Goal: Information Seeking & Learning: Learn about a topic

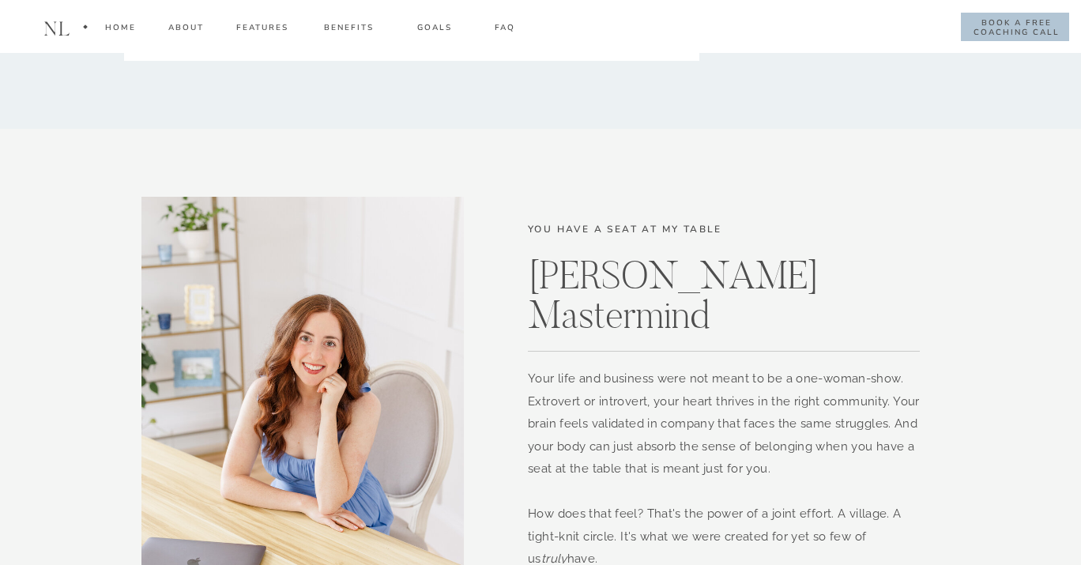
scroll to position [1529, 0]
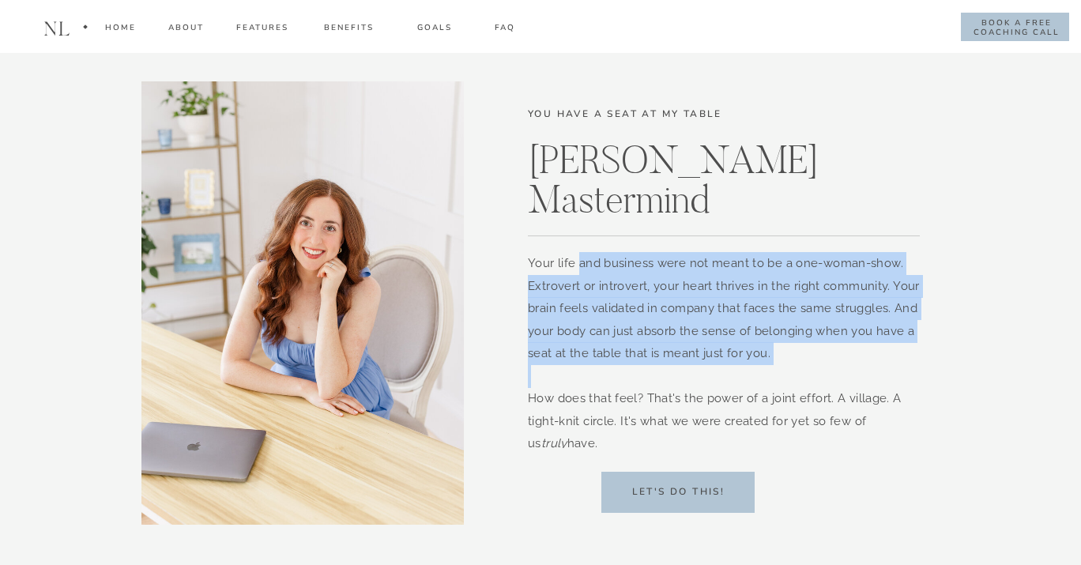
drag, startPoint x: 577, startPoint y: 264, endPoint x: 860, endPoint y: 374, distance: 303.5
click at [861, 374] on p "Your life and business were not meant to be a one-woman-show. Extrovert or intr…" at bounding box center [726, 350] width 397 height 196
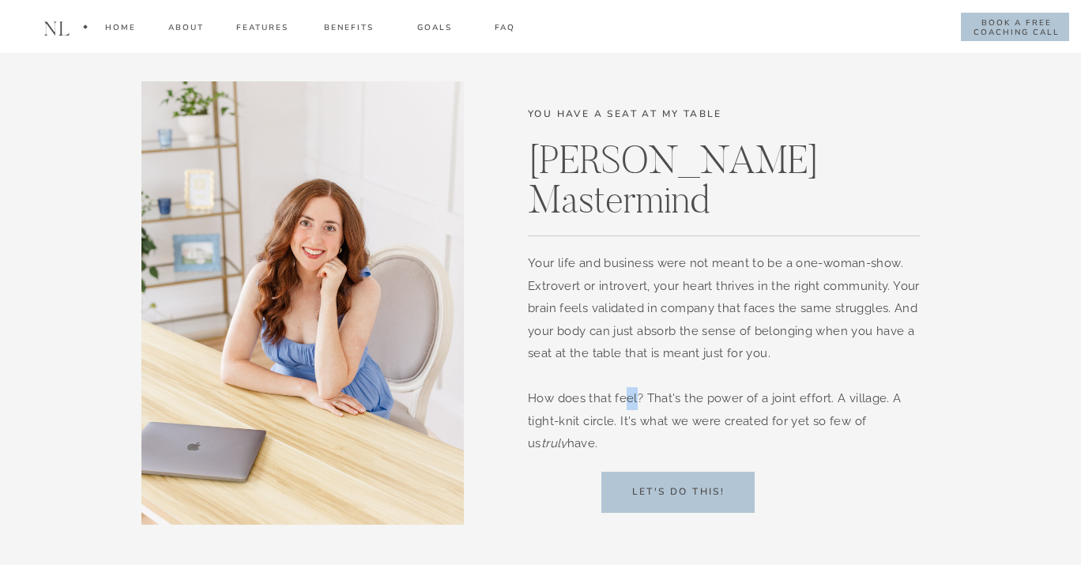
drag, startPoint x: 635, startPoint y: 399, endPoint x: 642, endPoint y: 401, distance: 8.1
click at [637, 400] on p "Your life and business were not meant to be a one-woman-show. Extrovert or intr…" at bounding box center [726, 350] width 397 height 196
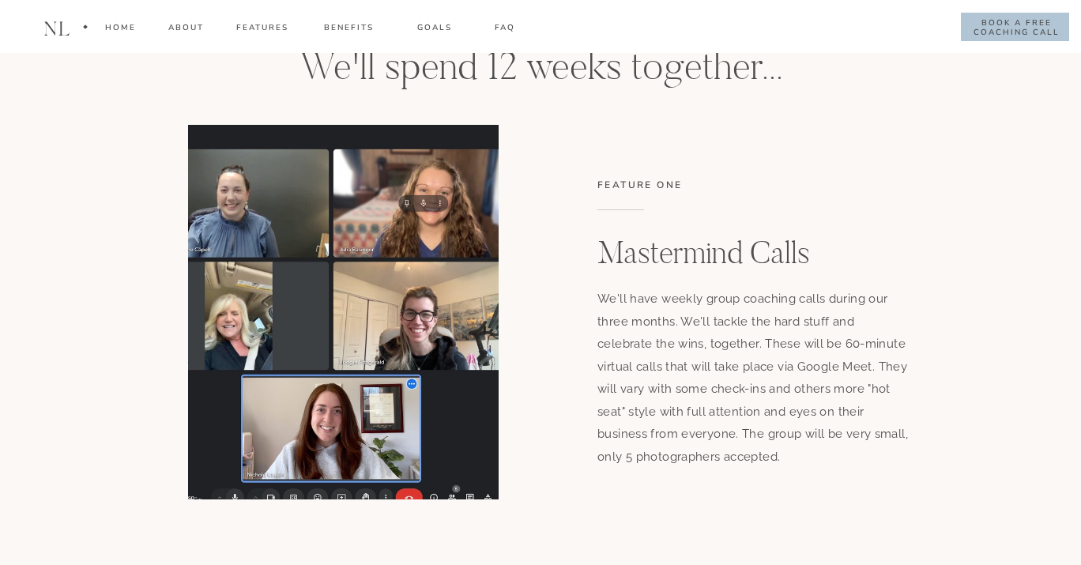
scroll to position [4382, 0]
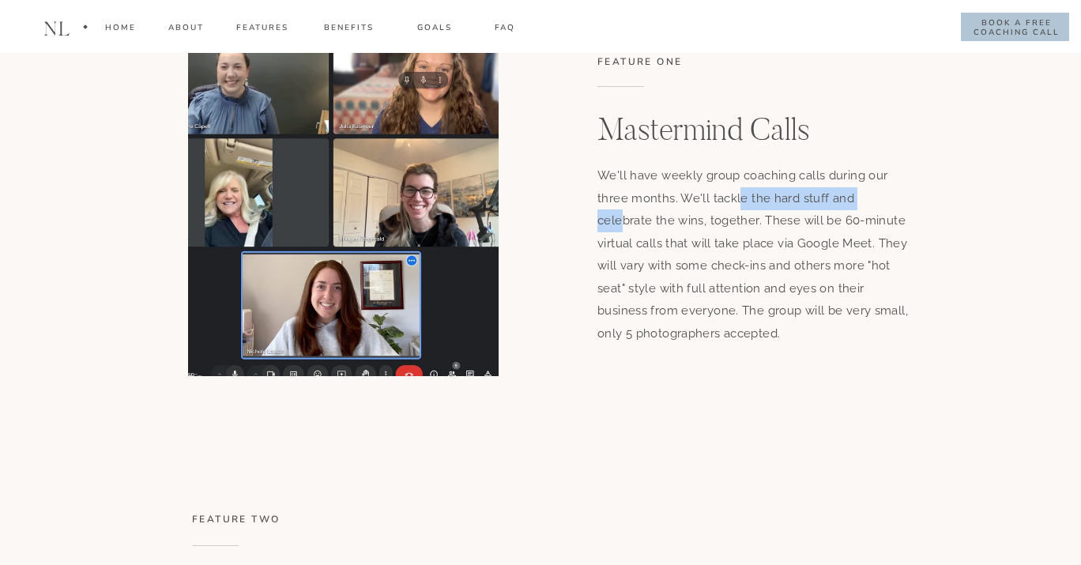
drag, startPoint x: 748, startPoint y: 195, endPoint x: 883, endPoint y: 197, distance: 135.1
click at [883, 197] on p "We'll have weekly group coaching calls during our three months. We'll tackle th…" at bounding box center [754, 255] width 315 height 183
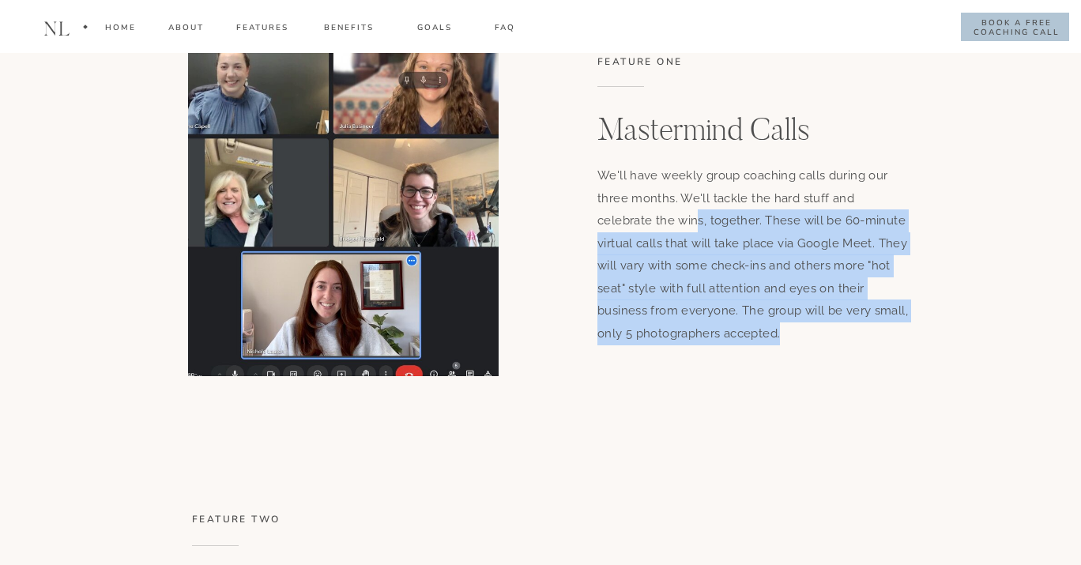
drag, startPoint x: 638, startPoint y: 213, endPoint x: 808, endPoint y: 328, distance: 205.6
click at [808, 328] on p "We'll have weekly group coaching calls during our three months. We'll tackle th…" at bounding box center [754, 255] width 315 height 183
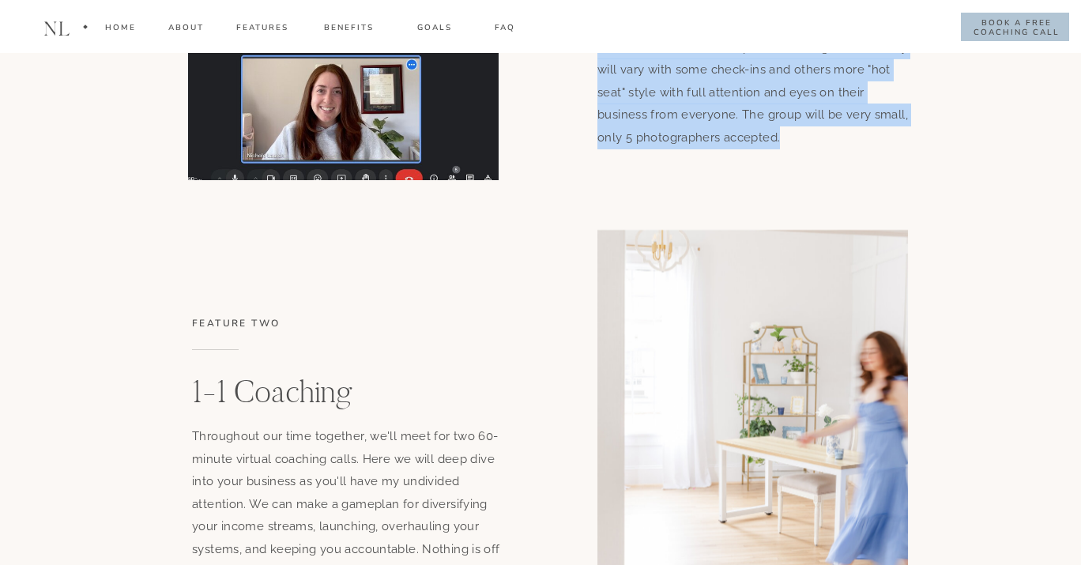
scroll to position [4839, 0]
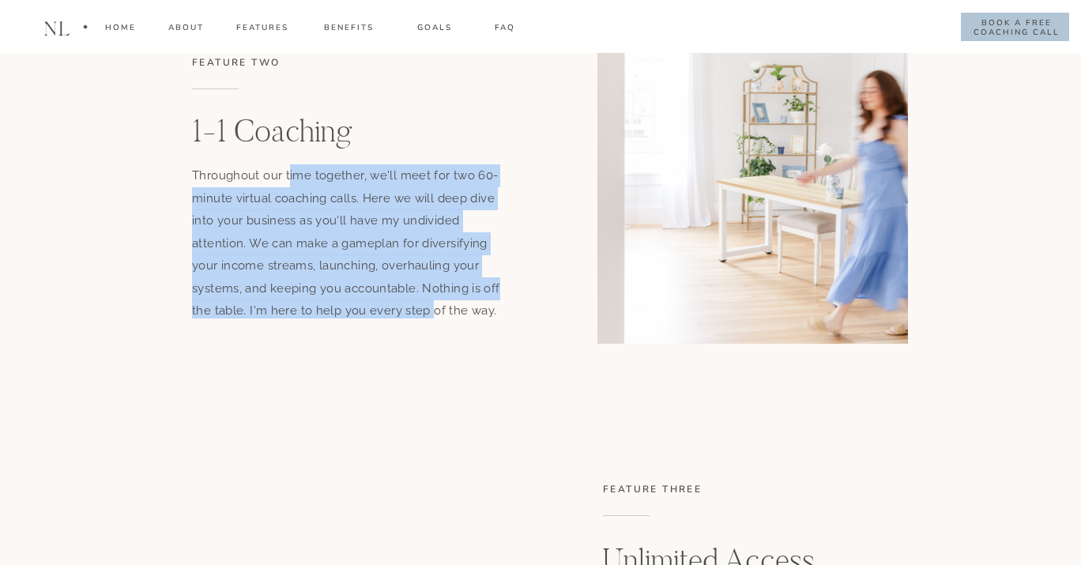
drag, startPoint x: 291, startPoint y: 176, endPoint x: 429, endPoint y: 308, distance: 191.2
click at [429, 308] on p "Throughout our time together, we'll meet for two 60-minute virtual coaching cal…" at bounding box center [346, 241] width 308 height 154
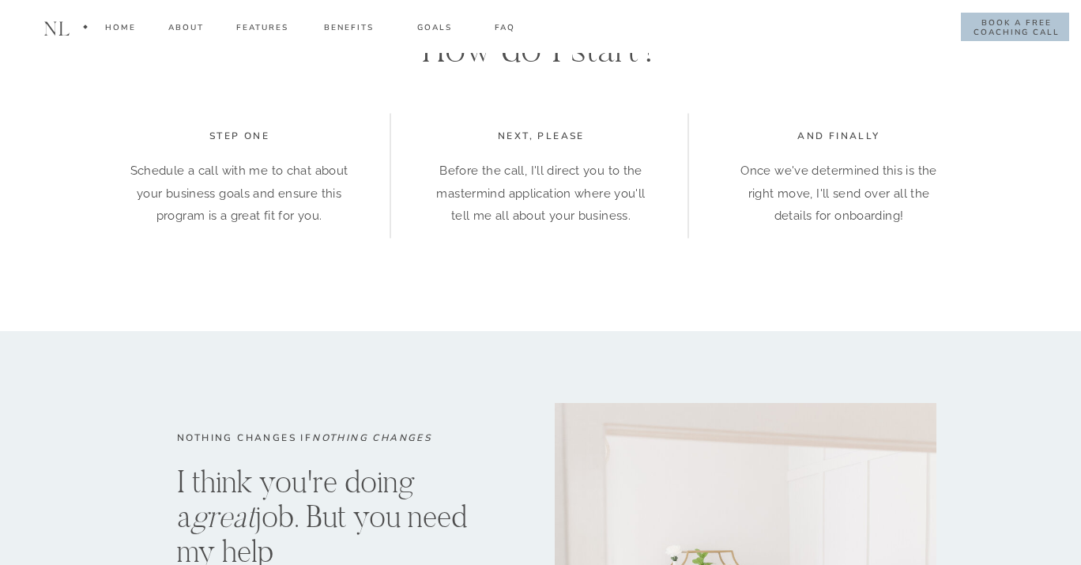
scroll to position [7341, 0]
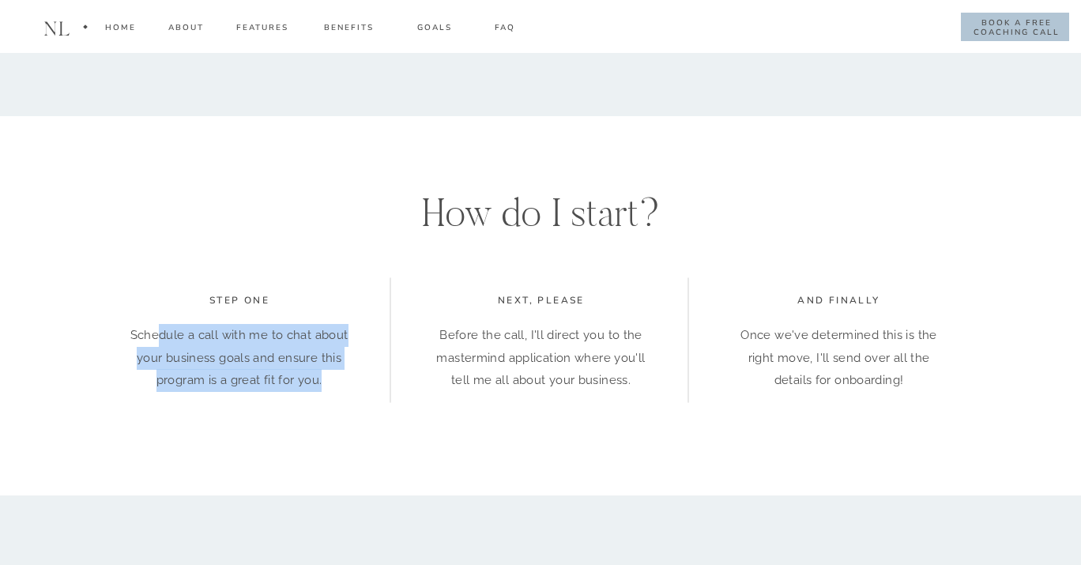
drag, startPoint x: 156, startPoint y: 330, endPoint x: 337, endPoint y: 371, distance: 184.8
click at [337, 371] on p "Schedule a call with me to chat about your business goals and ensure this progr…" at bounding box center [239, 370] width 219 height 92
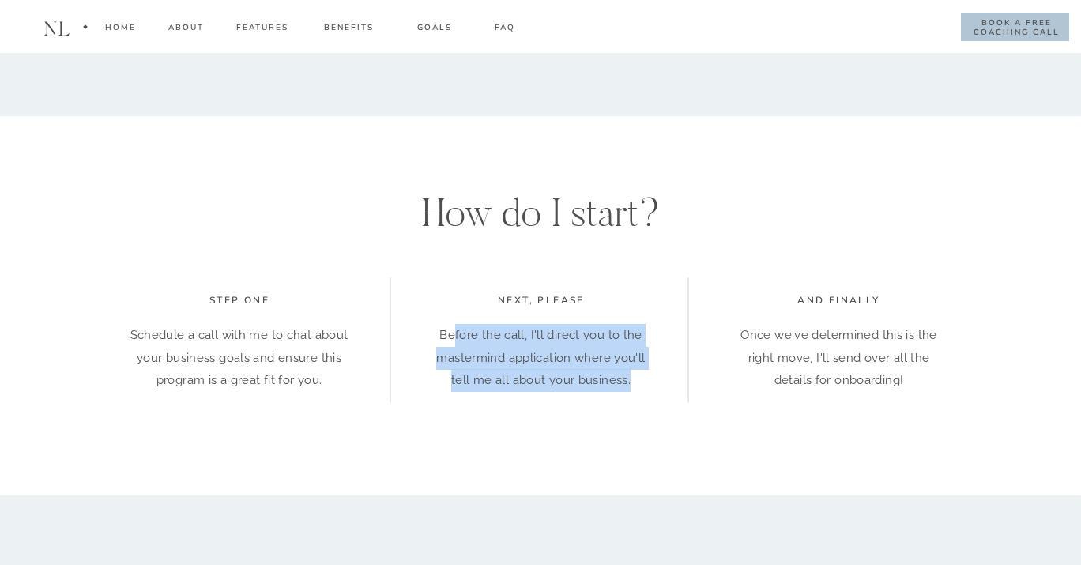
drag, startPoint x: 458, startPoint y: 333, endPoint x: 641, endPoint y: 375, distance: 188.1
click at [641, 375] on p "Before the call, I'll direct you to the mastermind application where you'll tel…" at bounding box center [540, 358] width 219 height 68
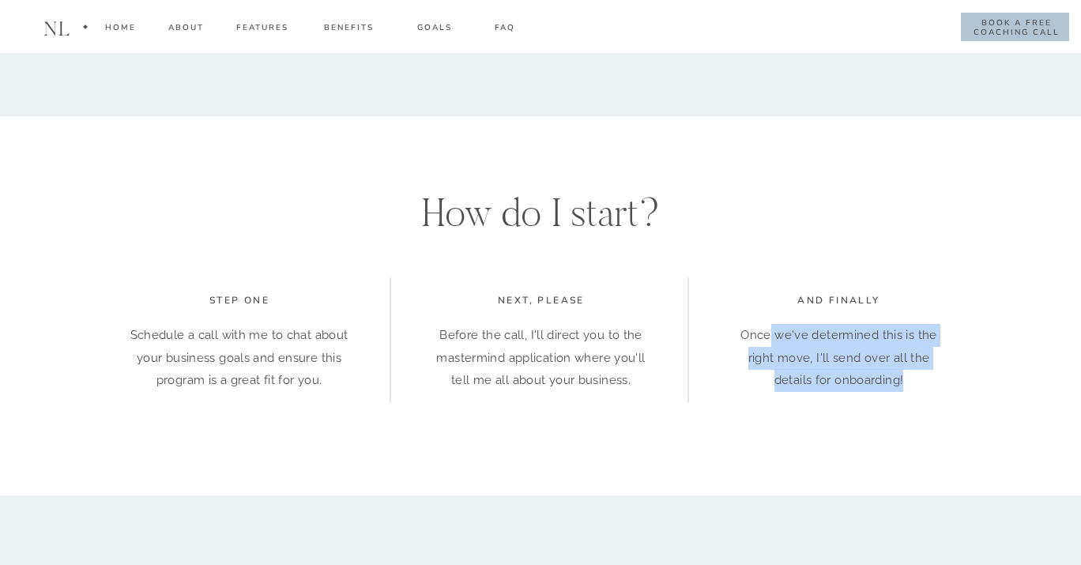
drag, startPoint x: 796, startPoint y: 338, endPoint x: 925, endPoint y: 378, distance: 134.7
click at [925, 378] on p "Once we've determined this is the right move, I'll send over all the details fo…" at bounding box center [838, 358] width 219 height 68
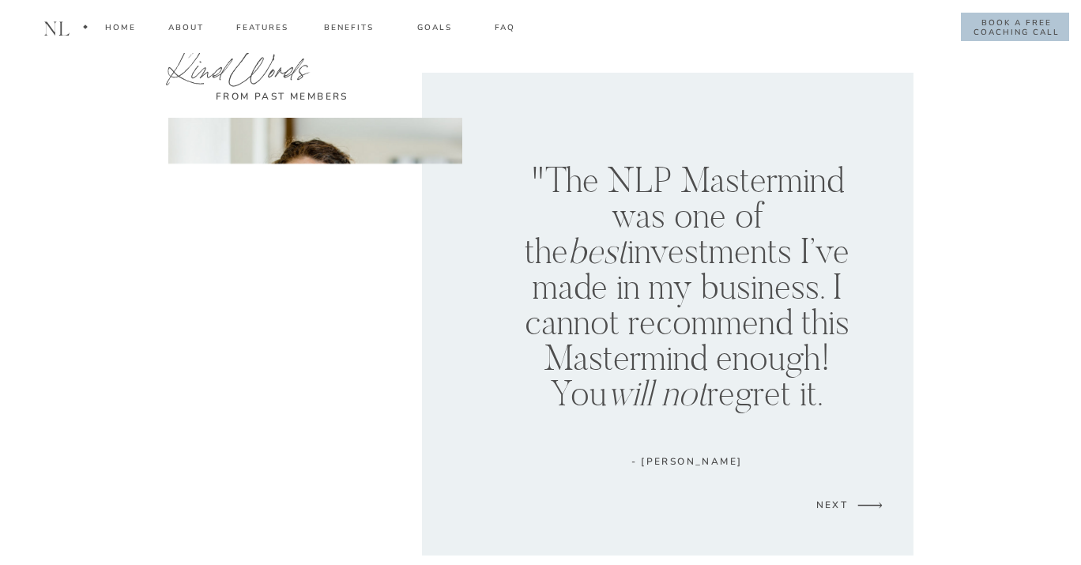
scroll to position [8496, 0]
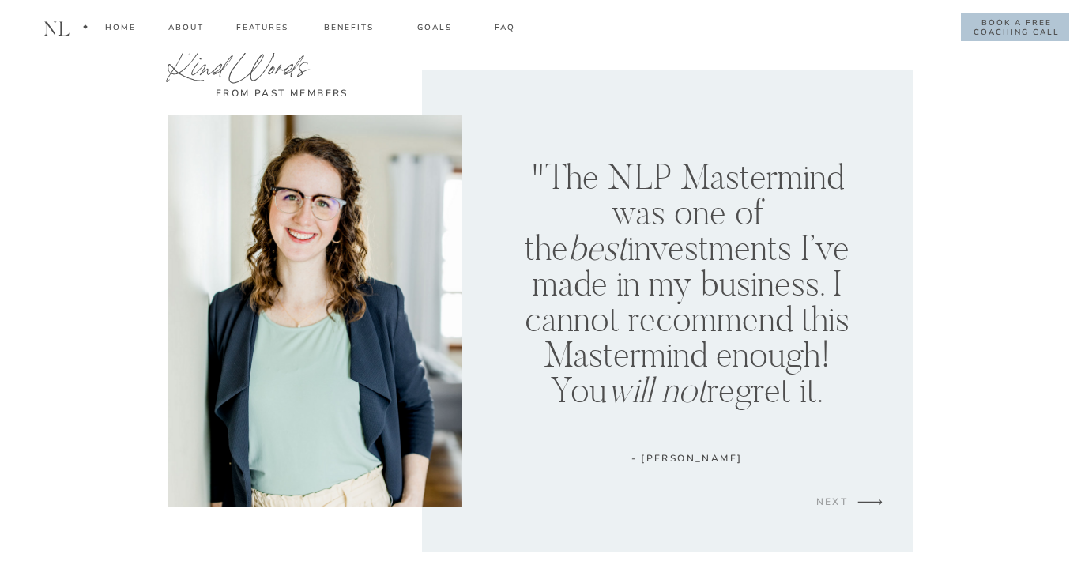
click at [839, 505] on div "NEXT" at bounding box center [831, 504] width 47 height 19
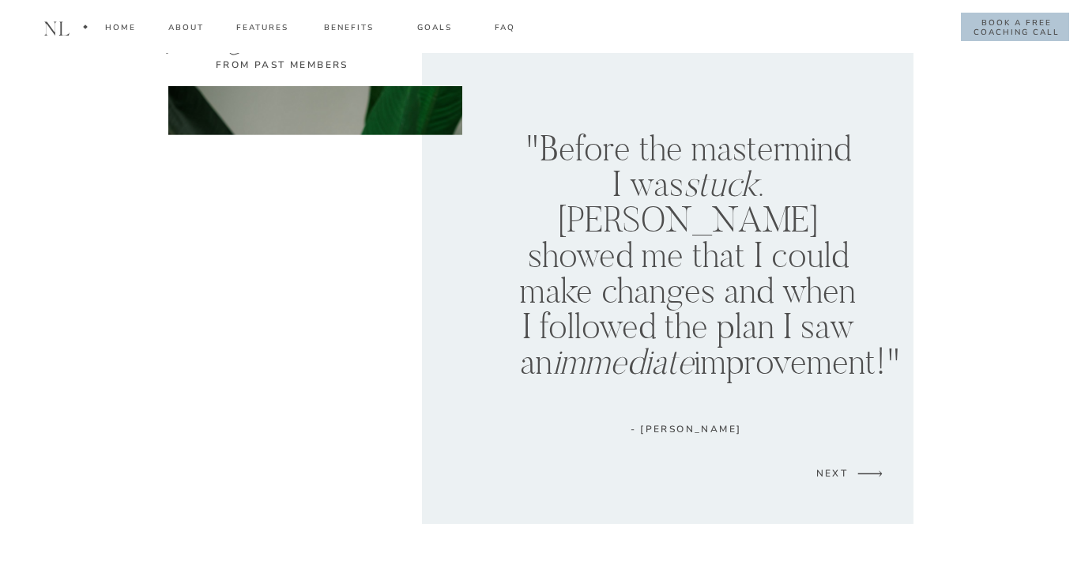
scroll to position [8384, 0]
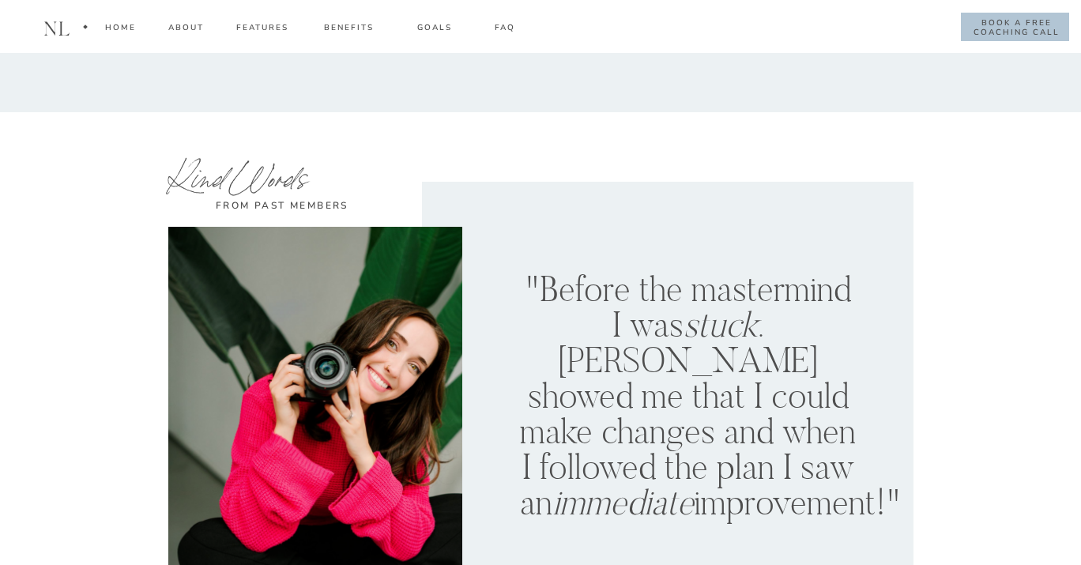
click at [191, 28] on div "about" at bounding box center [186, 30] width 37 height 18
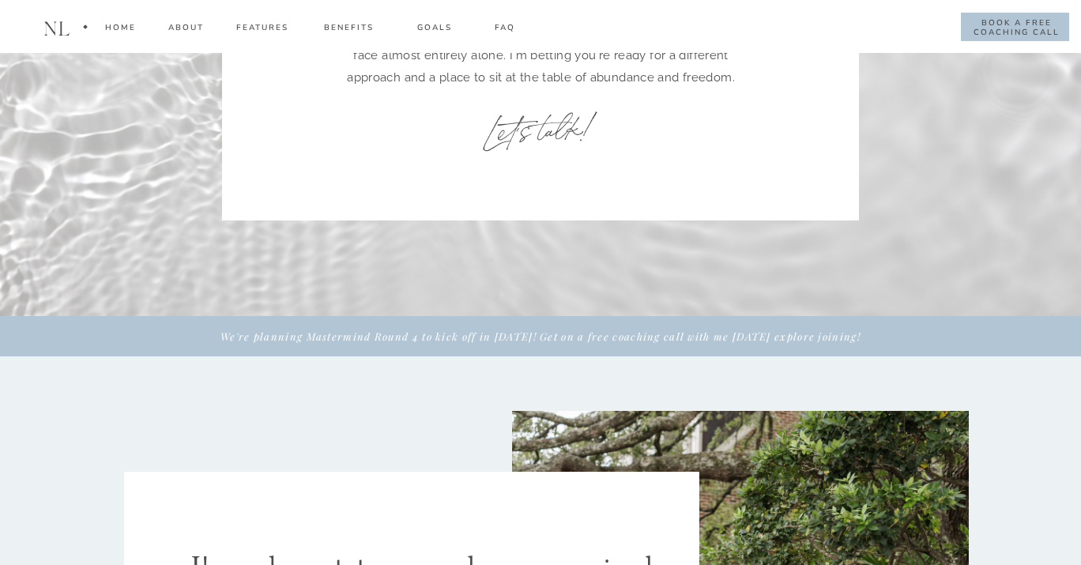
scroll to position [0, 0]
